Goal: Information Seeking & Learning: Understand process/instructions

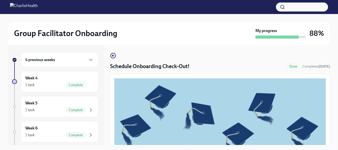
scroll to position [148, 0]
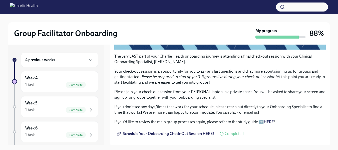
click at [294, 9] on button "button" at bounding box center [302, 7] width 52 height 9
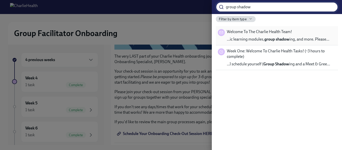
type input "group shadow"
click at [268, 40] on strong "group shadow" at bounding box center [277, 39] width 25 height 5
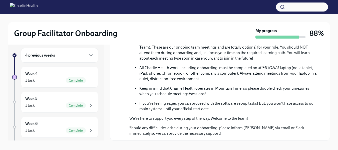
scroll to position [9, 0]
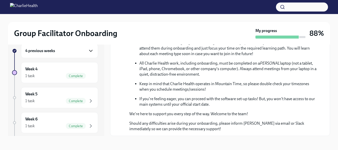
click at [88, 48] on icon "button" at bounding box center [91, 51] width 6 height 6
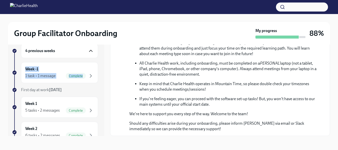
drag, startPoint x: 100, startPoint y: 56, endPoint x: 105, endPoint y: 65, distance: 10.9
click at [105, 65] on div "4 previous weeks Week -1 1 task • 1 message Complete First day at work Sep 8th …" at bounding box center [169, 86] width 322 height 100
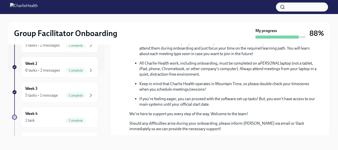
scroll to position [74, 0]
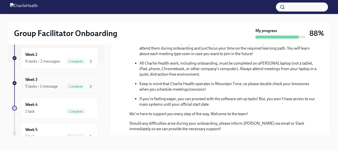
click at [68, 87] on span "Complete" at bounding box center [76, 87] width 20 height 4
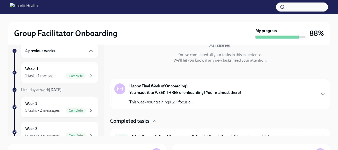
scroll to position [52, 0]
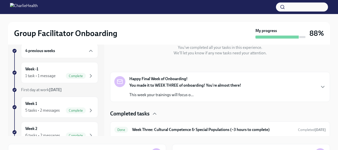
click at [179, 96] on p "This week your trainings will focus o..." at bounding box center [186, 95] width 112 height 6
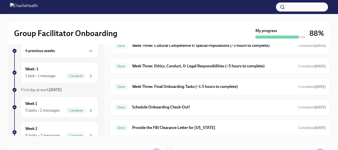
scroll to position [287, 0]
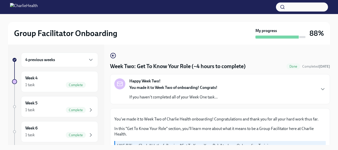
scroll to position [501, 0]
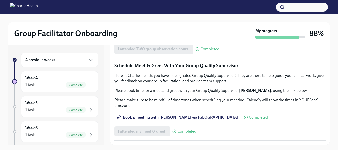
click at [337, 125] on div "Group Facilitator Onboarding My progress 88% 4 previous weeks Week 4 1 task Com…" at bounding box center [169, 86] width 338 height 145
